Goal: Information Seeking & Learning: Check status

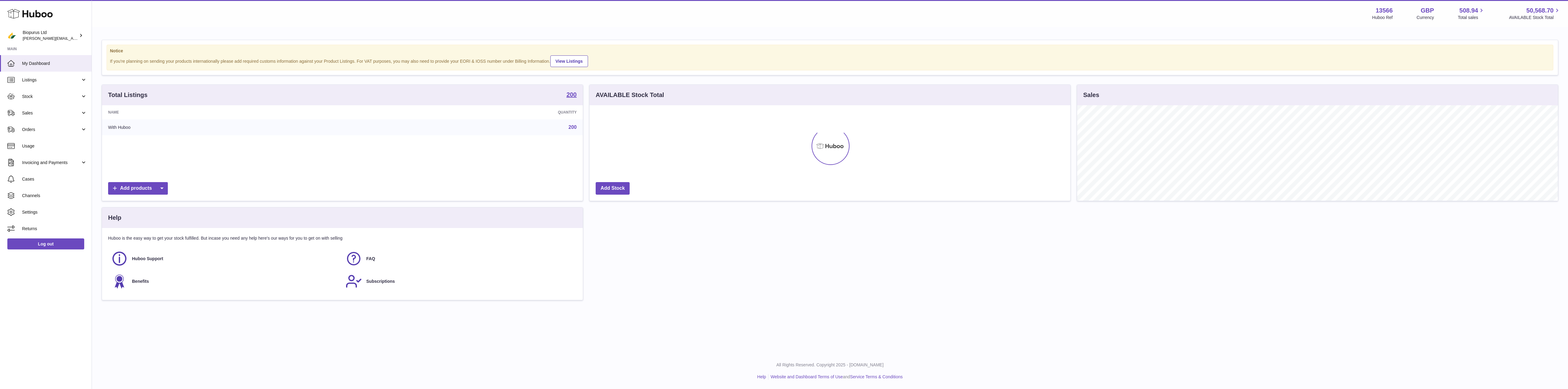
scroll to position [96, 481]
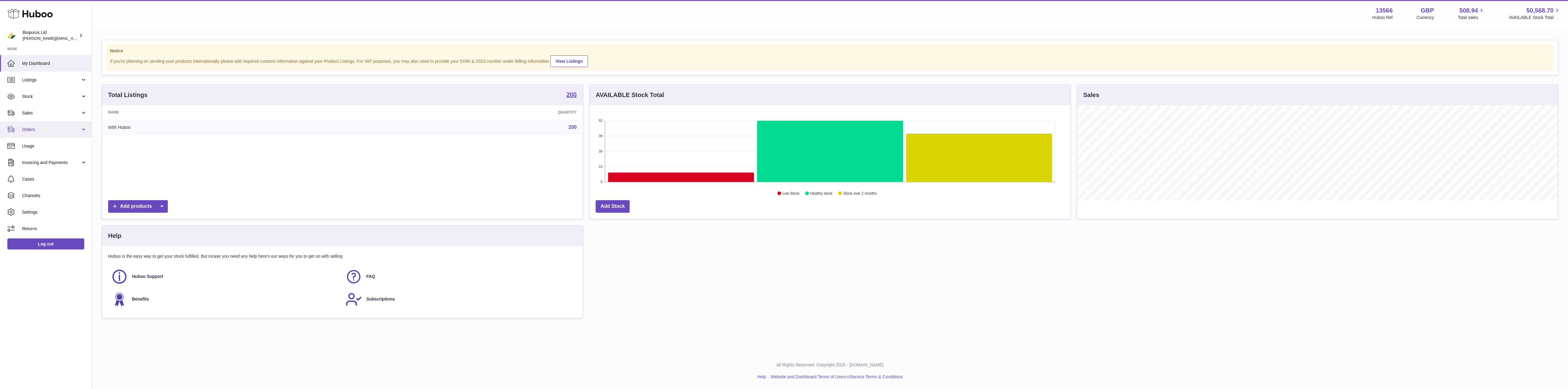
click at [46, 130] on span "Orders" at bounding box center [51, 130] width 58 height 6
click at [54, 148] on span "Orders" at bounding box center [54, 145] width 65 height 6
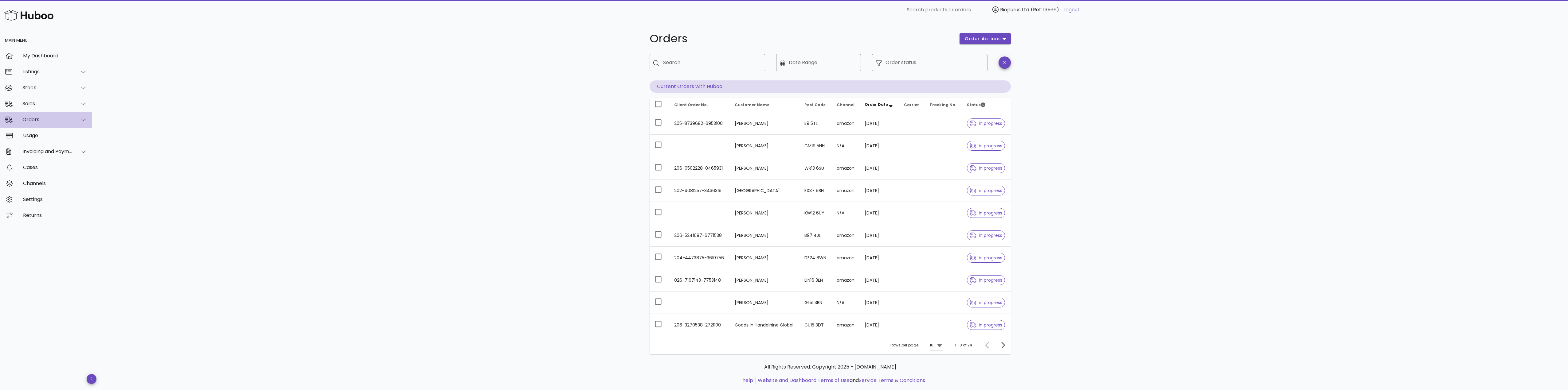
click at [49, 123] on div "Orders" at bounding box center [48, 120] width 50 height 6
click at [29, 100] on div "Sales" at bounding box center [46, 104] width 92 height 16
click at [32, 121] on div "Sales" at bounding box center [54, 119] width 65 height 6
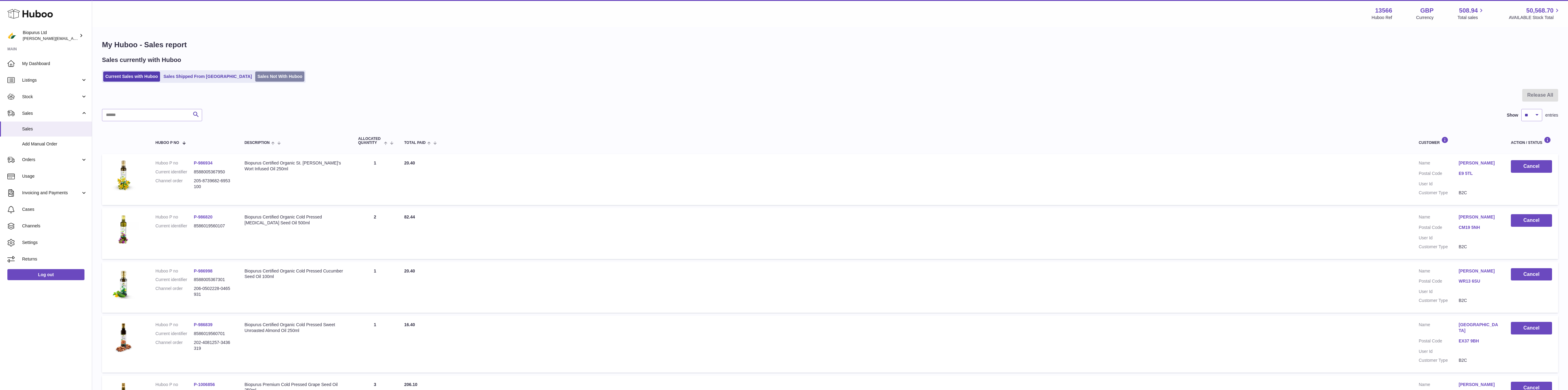
click at [255, 79] on link "Sales Not With Huboo" at bounding box center [280, 76] width 49 height 10
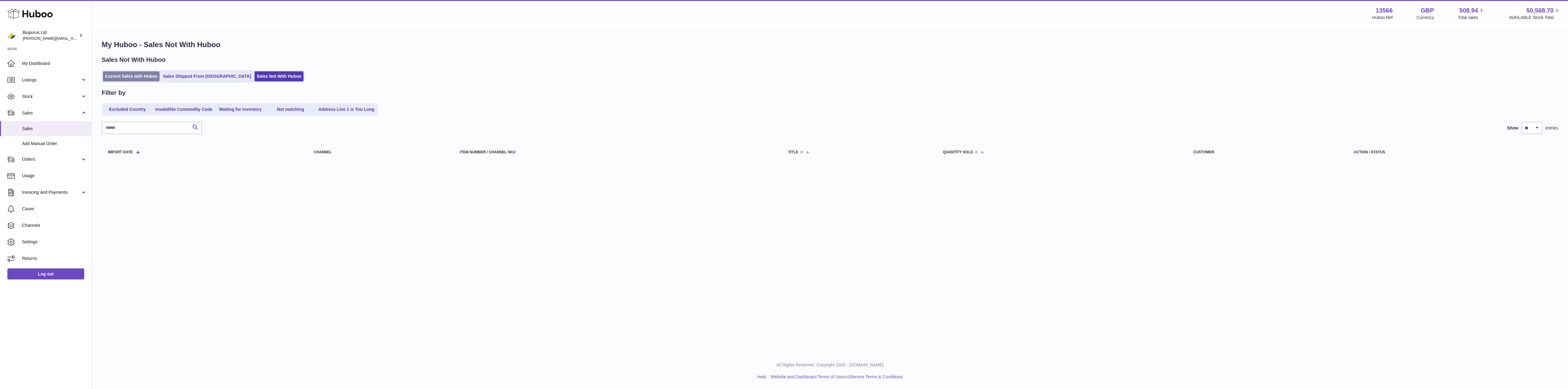
click at [136, 79] on link "Current Sales with Huboo" at bounding box center [131, 76] width 57 height 10
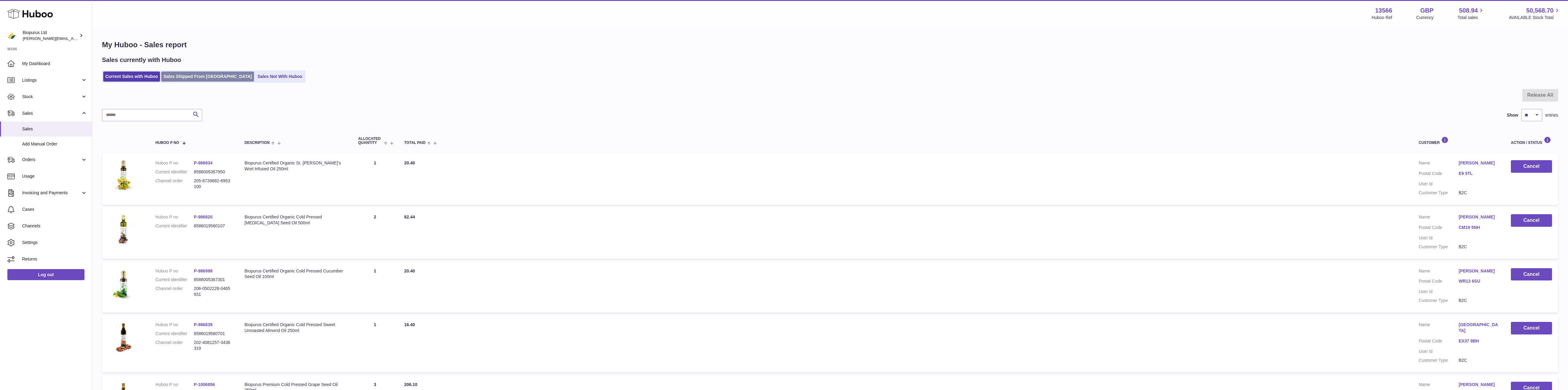
click at [178, 73] on link "Sales Shipped From Huboo" at bounding box center [208, 76] width 93 height 10
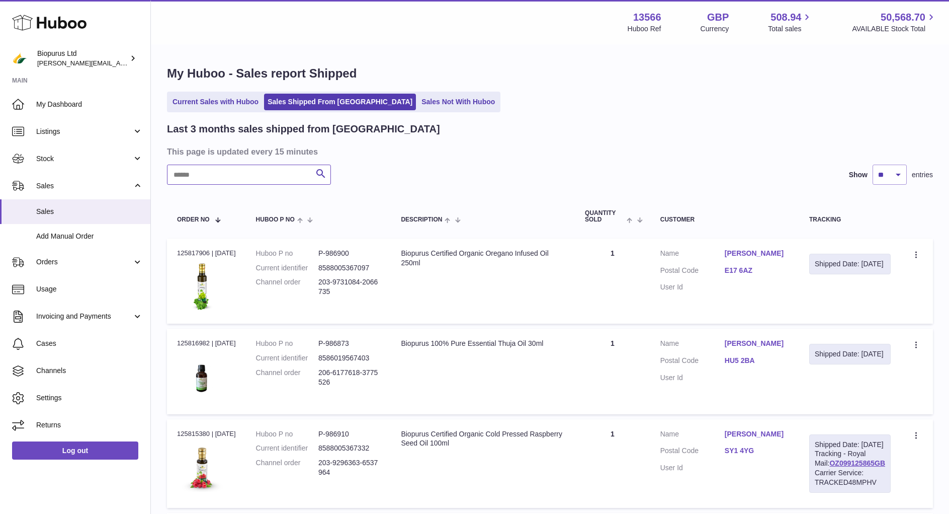
drag, startPoint x: 206, startPoint y: 175, endPoint x: 207, endPoint y: 169, distance: 6.1
click at [206, 175] on input "text" at bounding box center [249, 175] width 164 height 20
paste input "******"
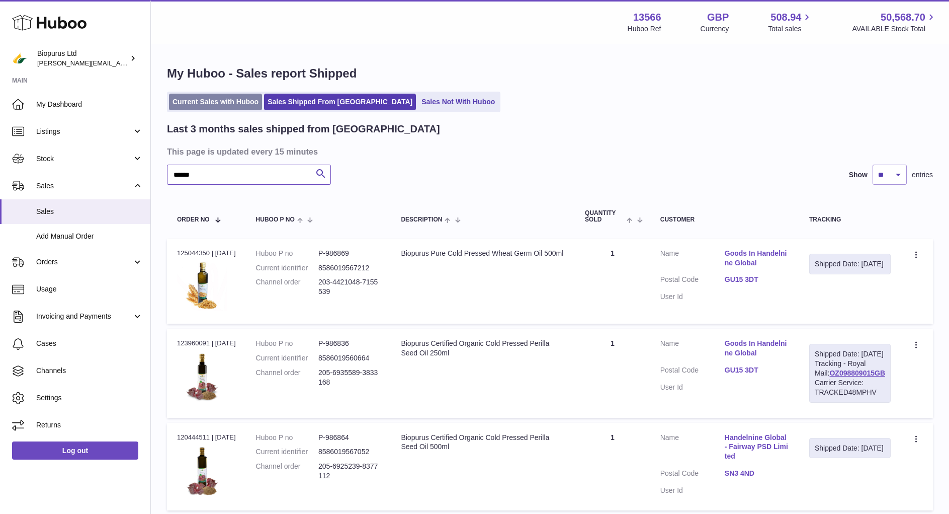
type input "******"
click at [207, 98] on link "Current Sales with Huboo" at bounding box center [215, 102] width 93 height 17
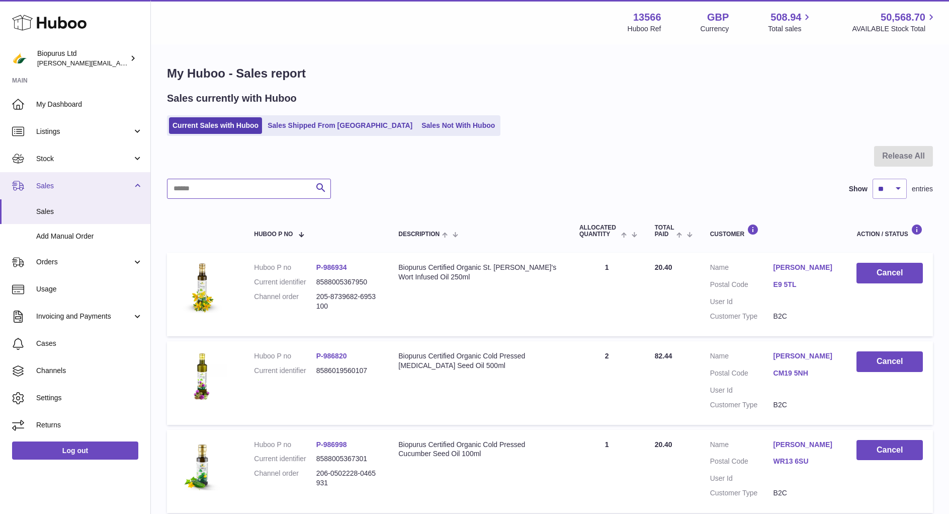
drag, startPoint x: 213, startPoint y: 189, endPoint x: 134, endPoint y: 195, distance: 79.3
paste input "******"
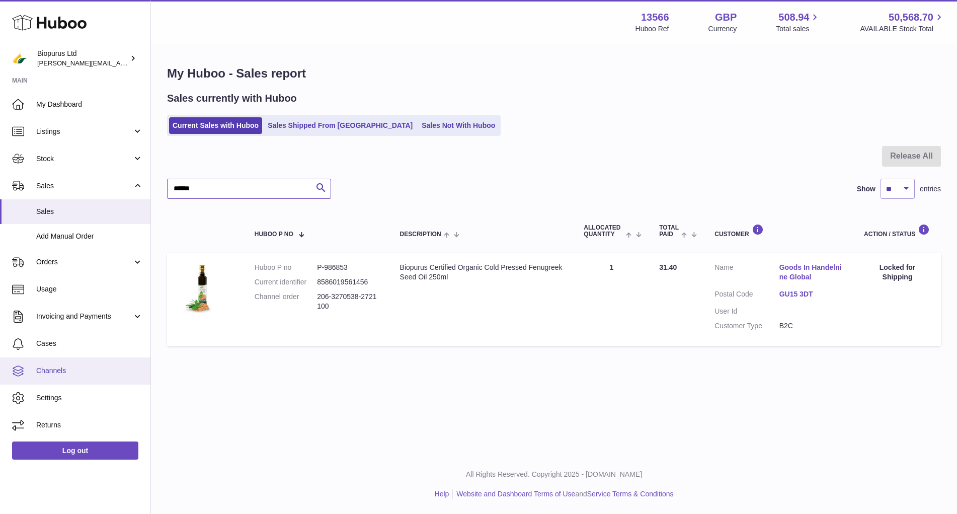
type input "******"
drag, startPoint x: 246, startPoint y: 187, endPoint x: 157, endPoint y: 188, distance: 88.6
click at [157, 188] on div "My Huboo - Sales report Sales currently with Huboo Current Sales with Huboo Sal…" at bounding box center [554, 208] width 806 height 326
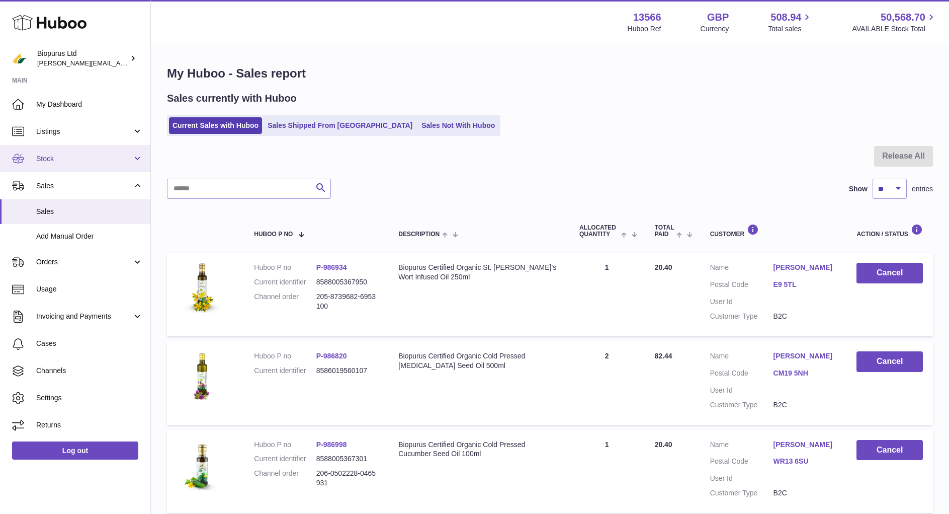
click at [60, 154] on span "Stock" at bounding box center [84, 159] width 96 height 10
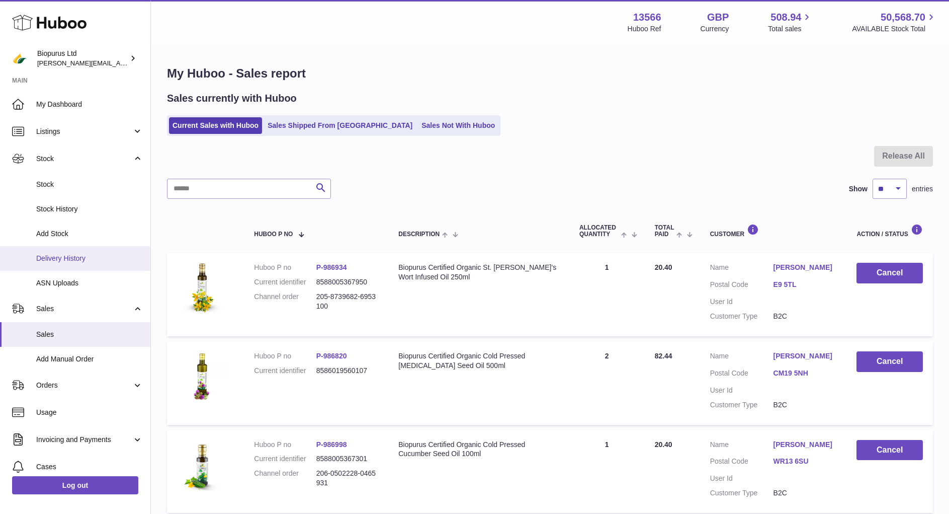
click at [68, 257] on span "Delivery History" at bounding box center [89, 259] width 107 height 10
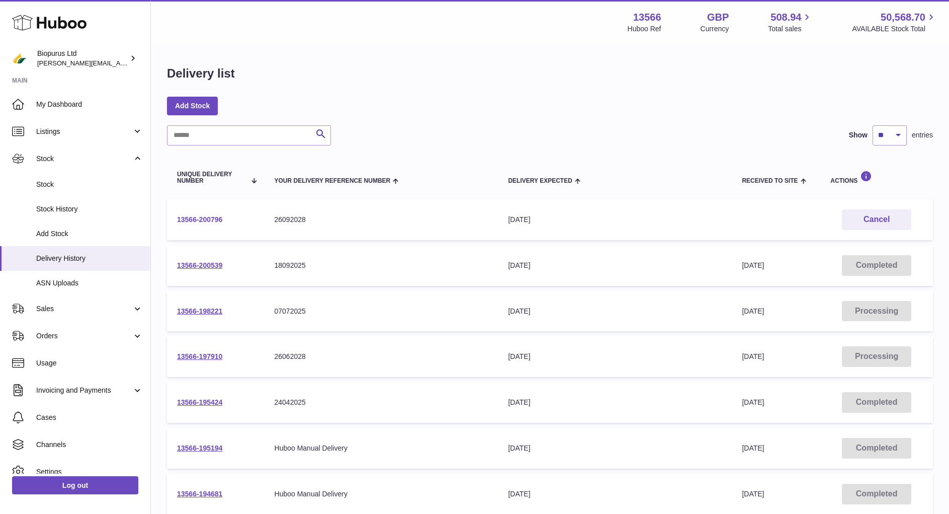
click at [203, 216] on link "13566-200796" at bounding box center [199, 219] width 45 height 8
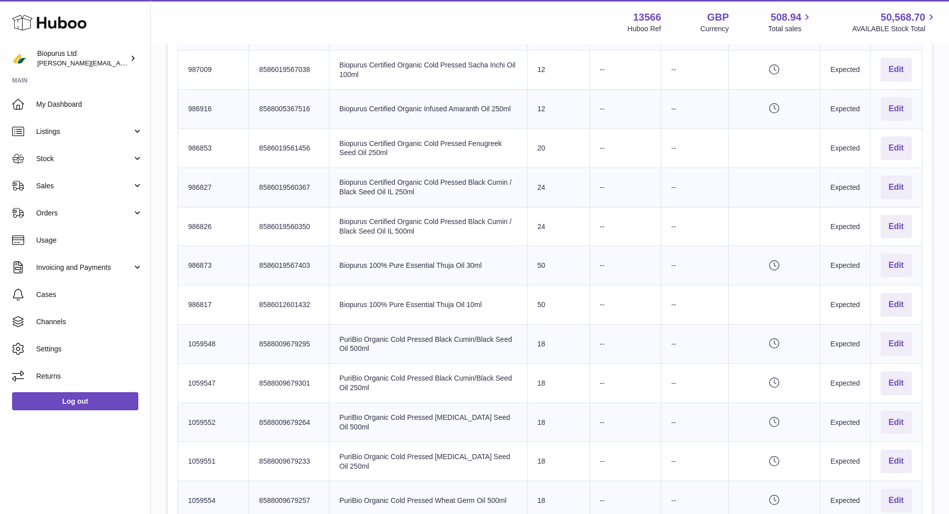
scroll to position [795, 0]
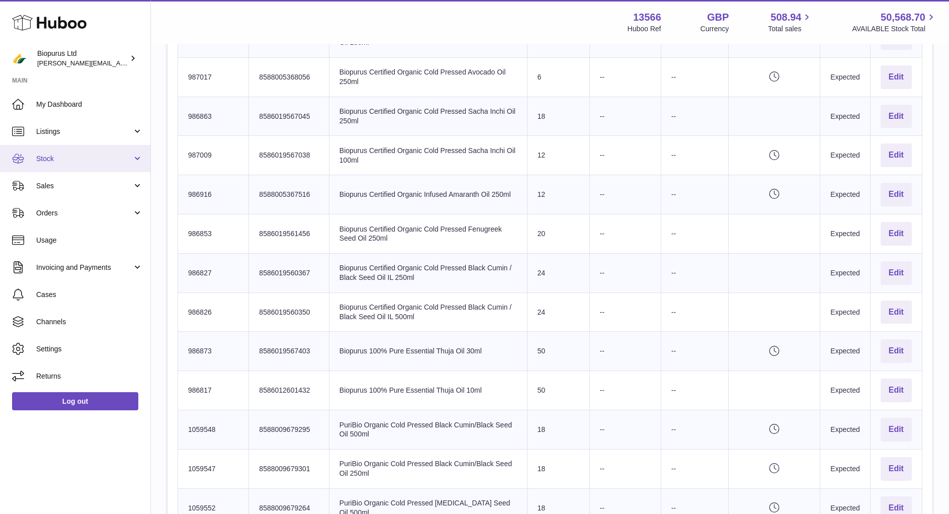
click at [72, 158] on span "Stock" at bounding box center [84, 159] width 96 height 10
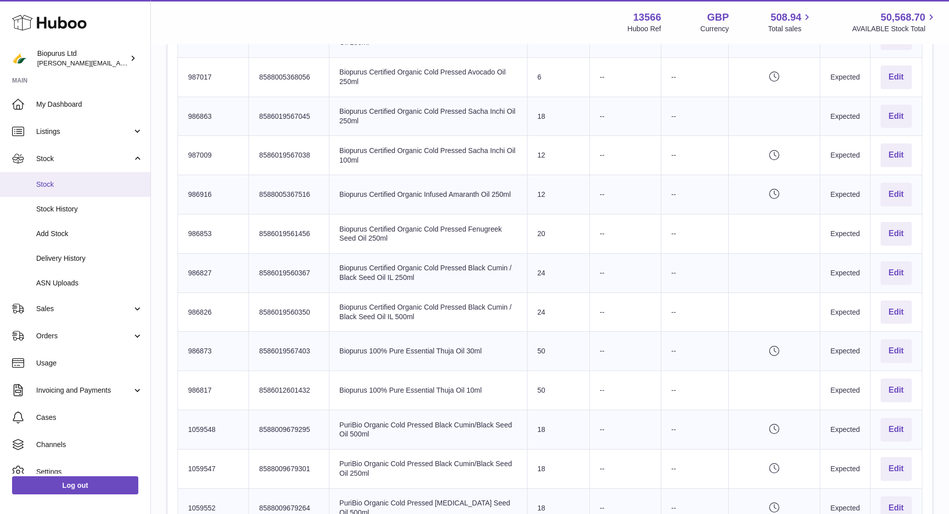
click at [69, 184] on span "Stock" at bounding box center [89, 185] width 107 height 10
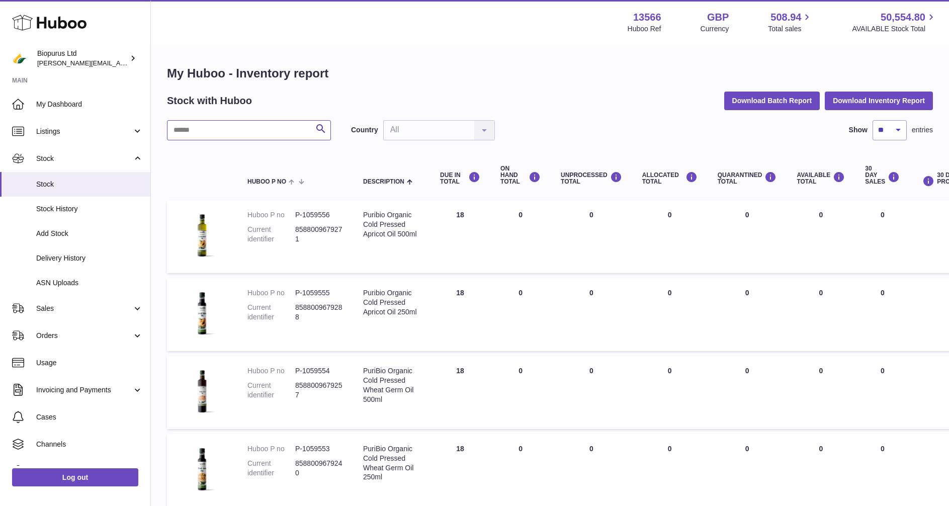
click at [217, 127] on input "text" at bounding box center [249, 130] width 164 height 20
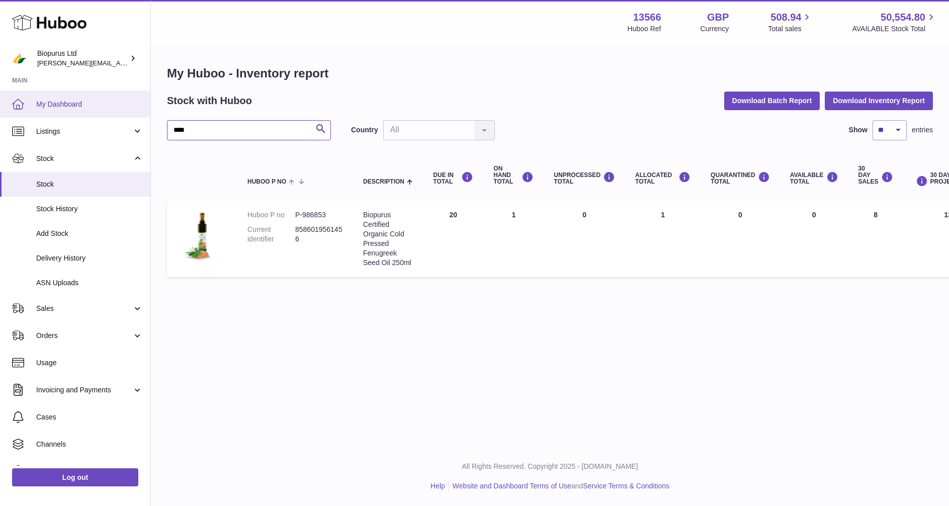
type input "****"
click at [73, 102] on span "My Dashboard" at bounding box center [89, 105] width 107 height 10
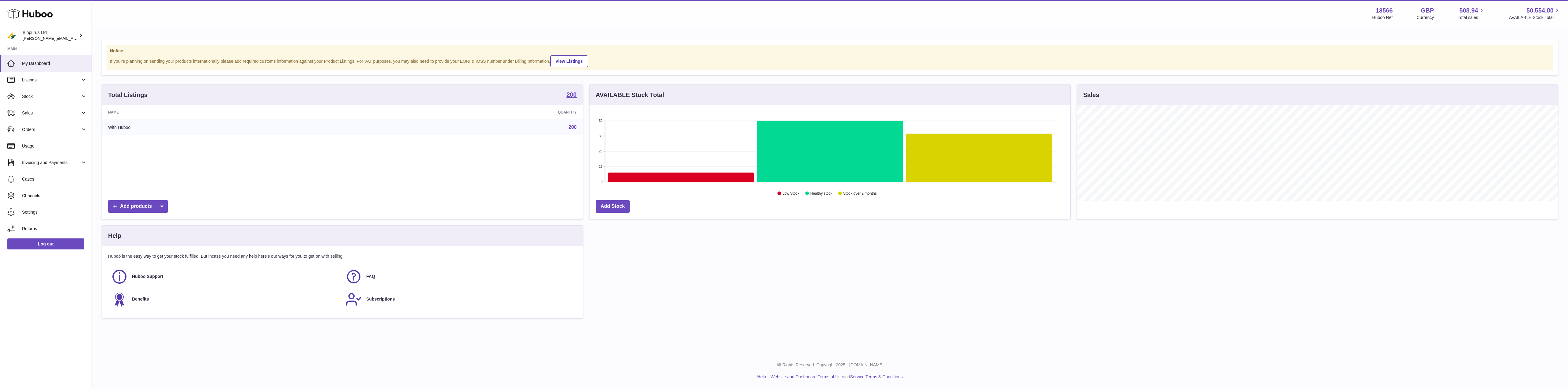
scroll to position [96, 481]
